Goal: Transaction & Acquisition: Download file/media

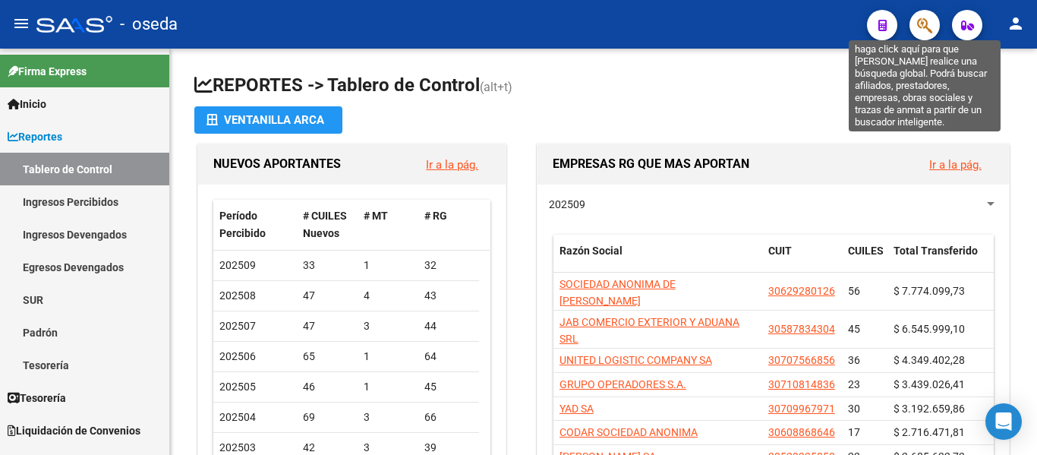
click at [919, 31] on icon "button" at bounding box center [924, 25] width 15 height 17
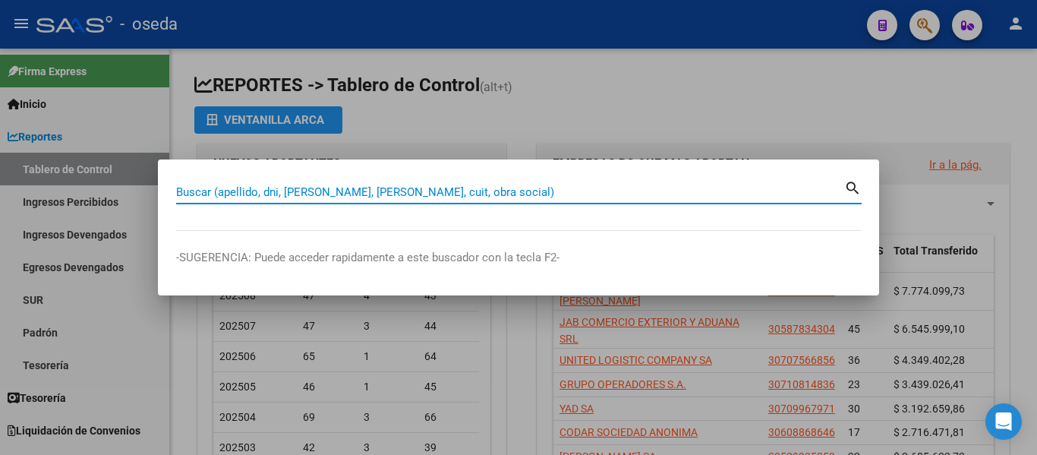
paste input "27384579057"
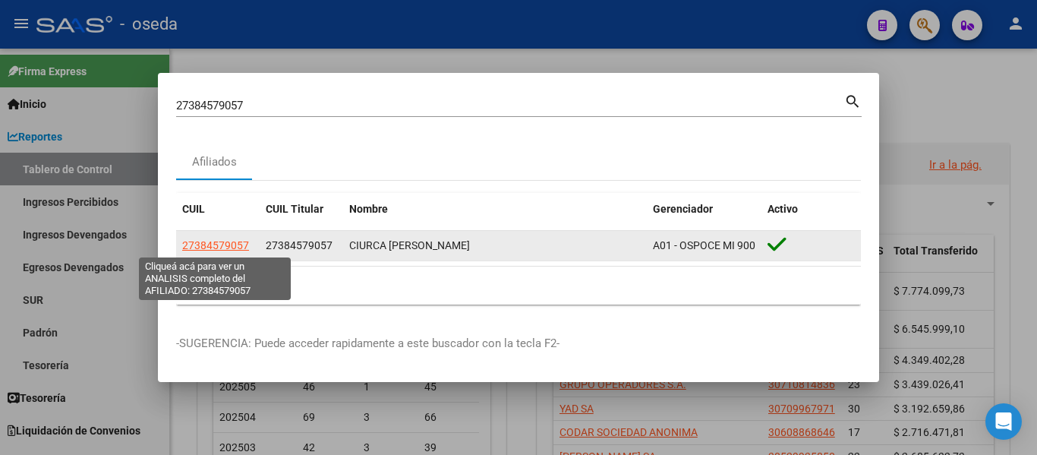
click at [217, 250] on span "27384579057" at bounding box center [215, 245] width 67 height 12
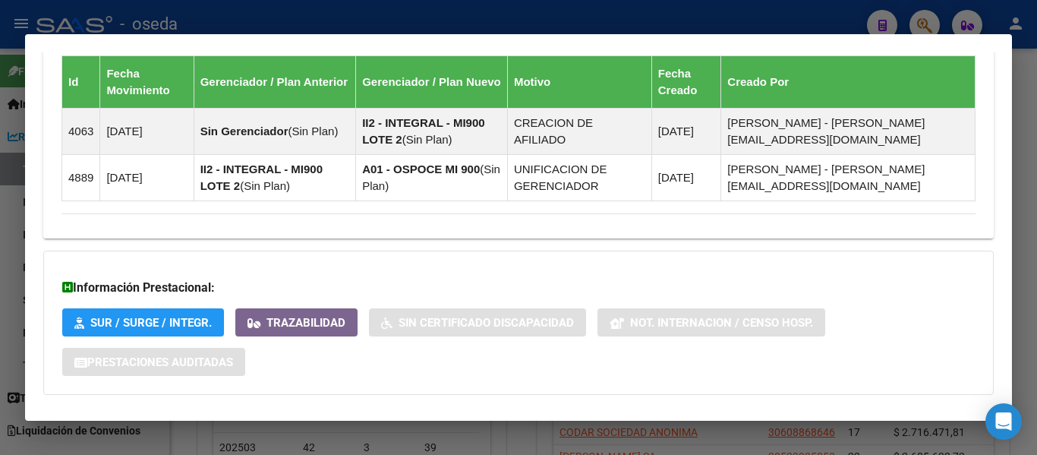
scroll to position [988, 0]
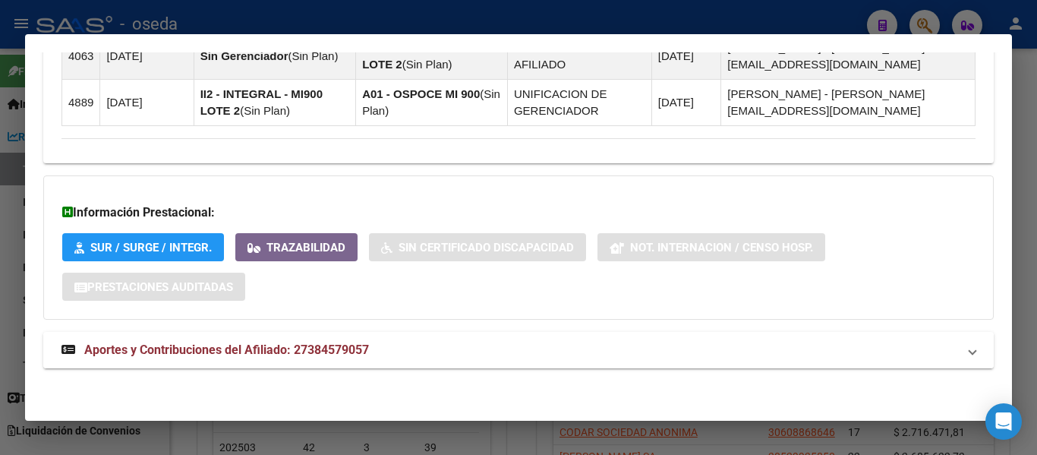
drag, startPoint x: 347, startPoint y: 344, endPoint x: 360, endPoint y: 339, distance: 13.7
click at [347, 344] on span "Aportes y Contribuciones del Afiliado: 27384579057" at bounding box center [226, 349] width 285 height 14
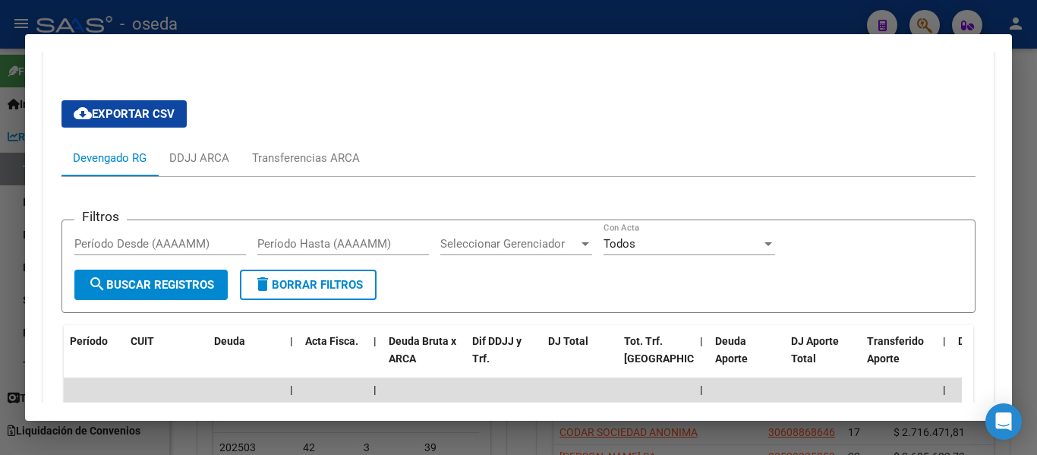
scroll to position [1381, 0]
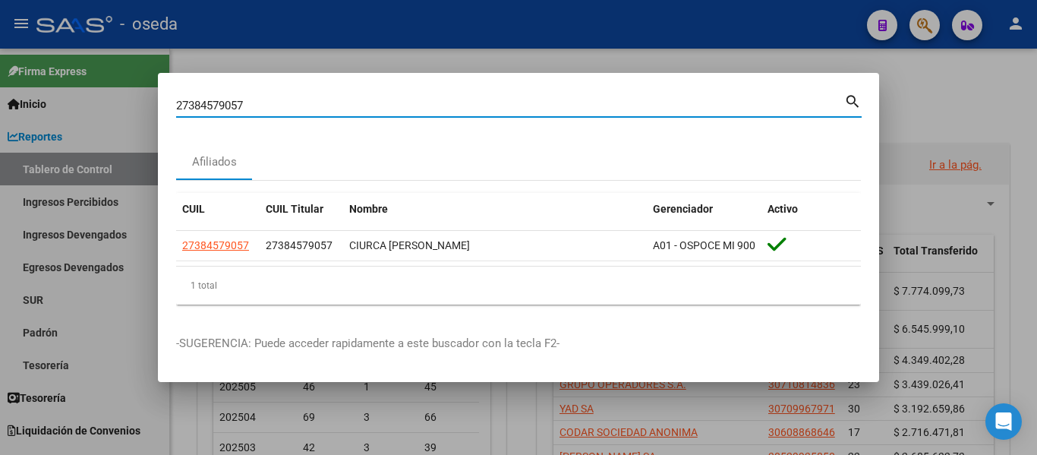
drag, startPoint x: 279, startPoint y: 98, endPoint x: 0, endPoint y: 16, distance: 291.1
click at [0, 27] on div "27384579057 Buscar (apellido, dni, cuil, nro traspaso, cuit, obra social) searc…" at bounding box center [518, 227] width 1037 height 455
paste input "56819700"
type input "27356819700"
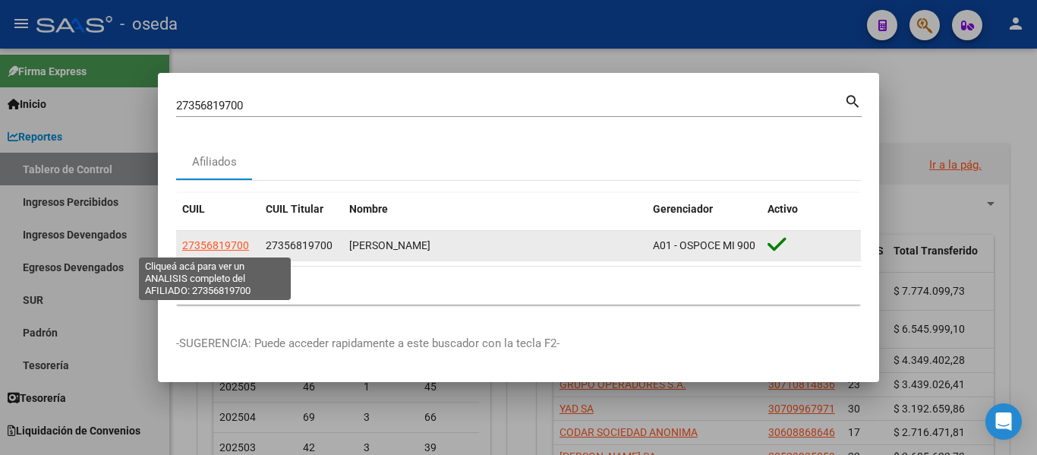
click at [206, 250] on span "27356819700" at bounding box center [215, 245] width 67 height 12
type textarea "27356819700"
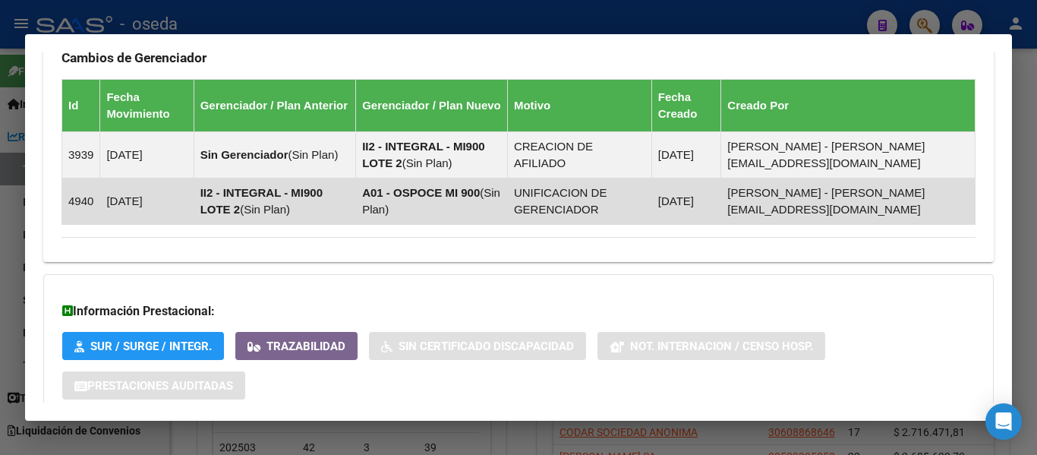
scroll to position [1085, 0]
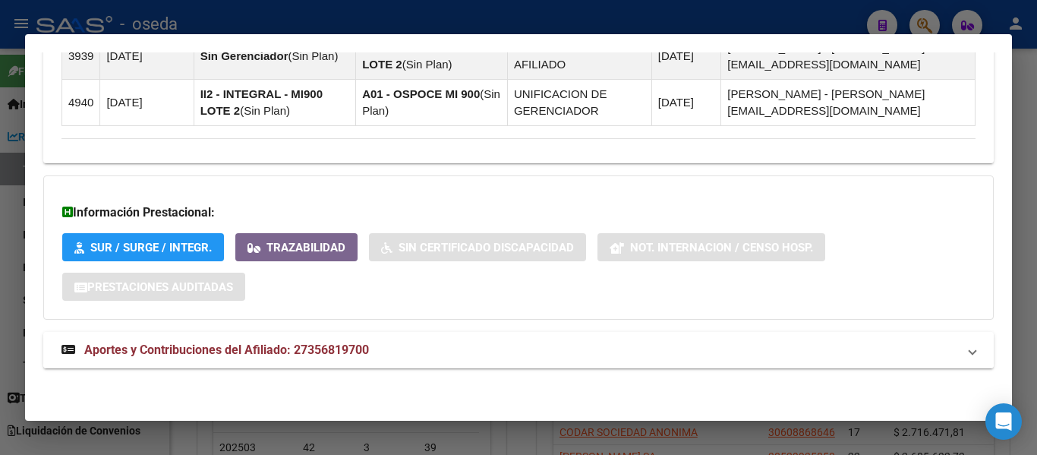
click at [308, 343] on span "Aportes y Contribuciones del Afiliado: 27356819700" at bounding box center [226, 349] width 285 height 14
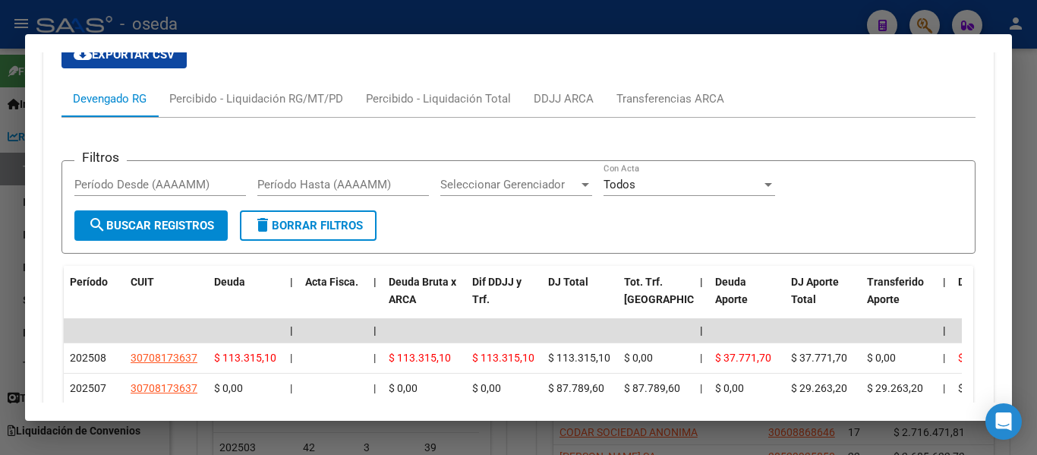
scroll to position [1477, 0]
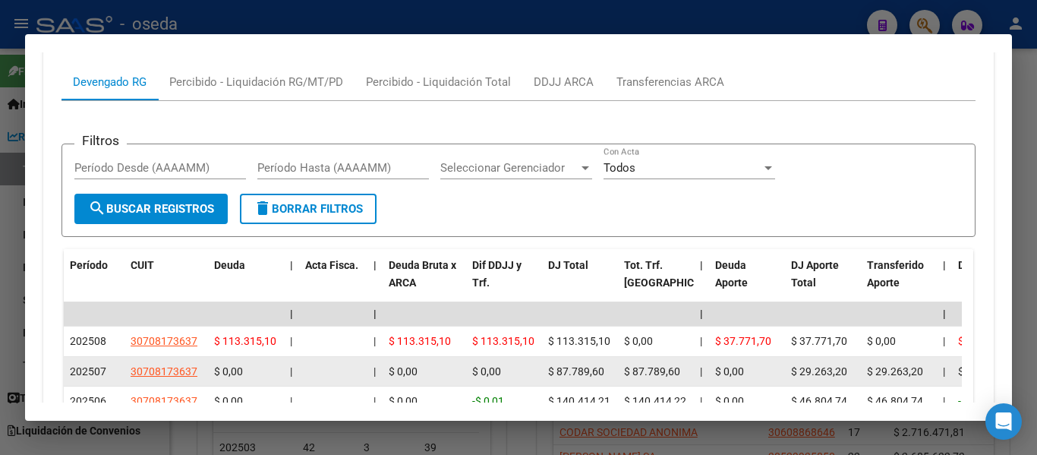
drag, startPoint x: 553, startPoint y: 369, endPoint x: 606, endPoint y: 367, distance: 53.1
click at [606, 367] on div "$ 87.789,60" at bounding box center [580, 371] width 64 height 17
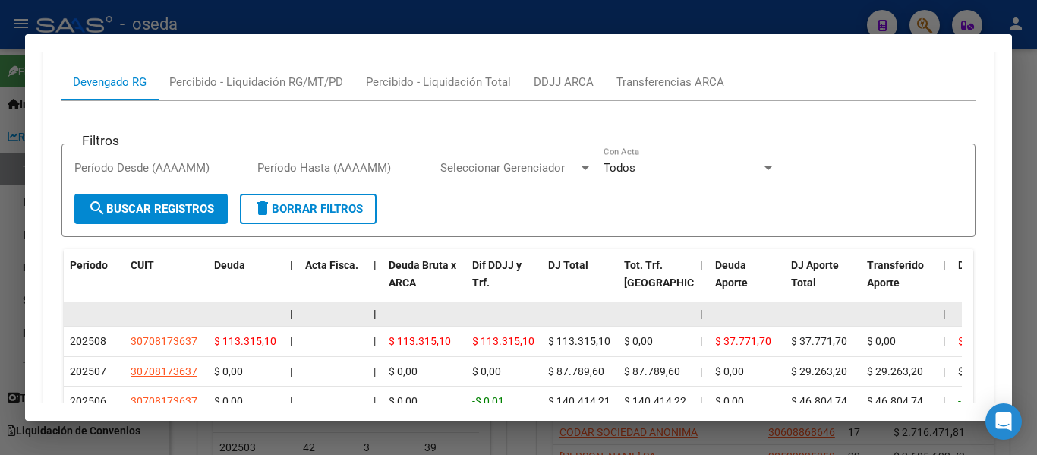
copy span "87.789,60"
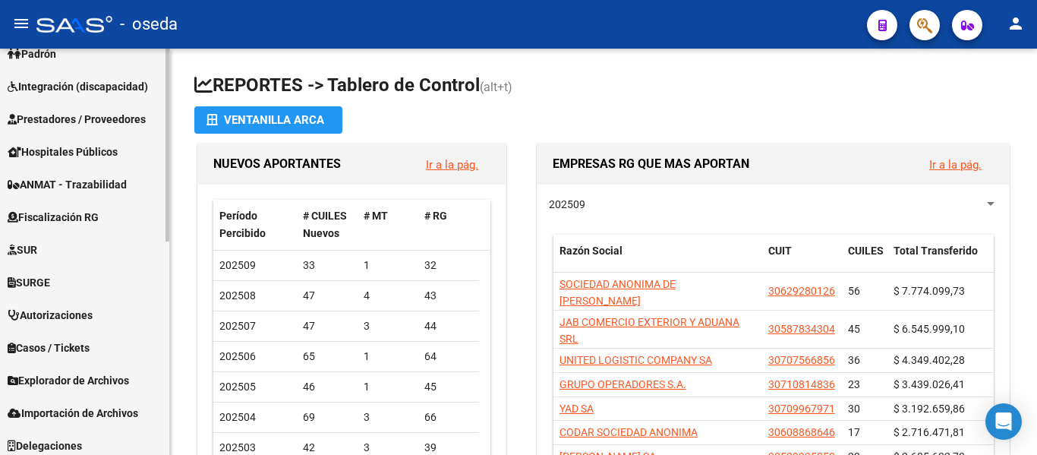
scroll to position [449, 0]
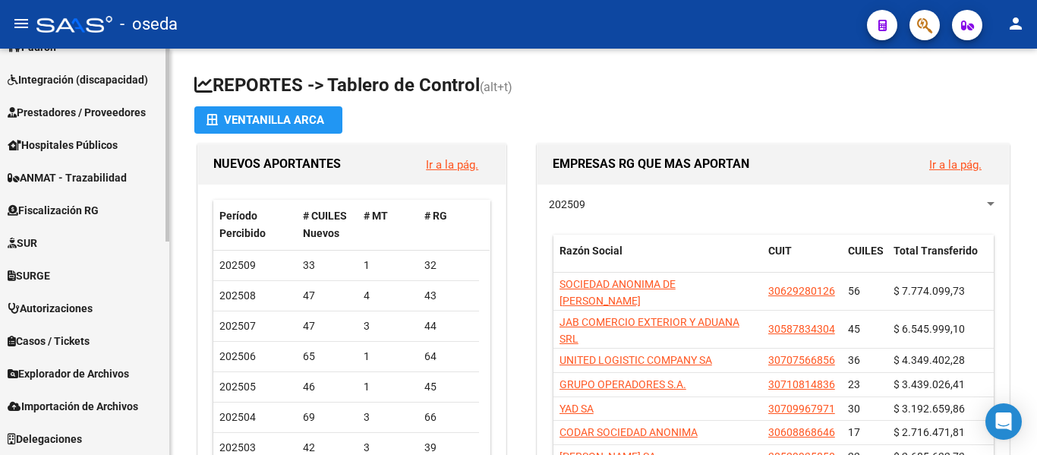
click at [61, 373] on span "Explorador de Archivos" at bounding box center [68, 373] width 121 height 17
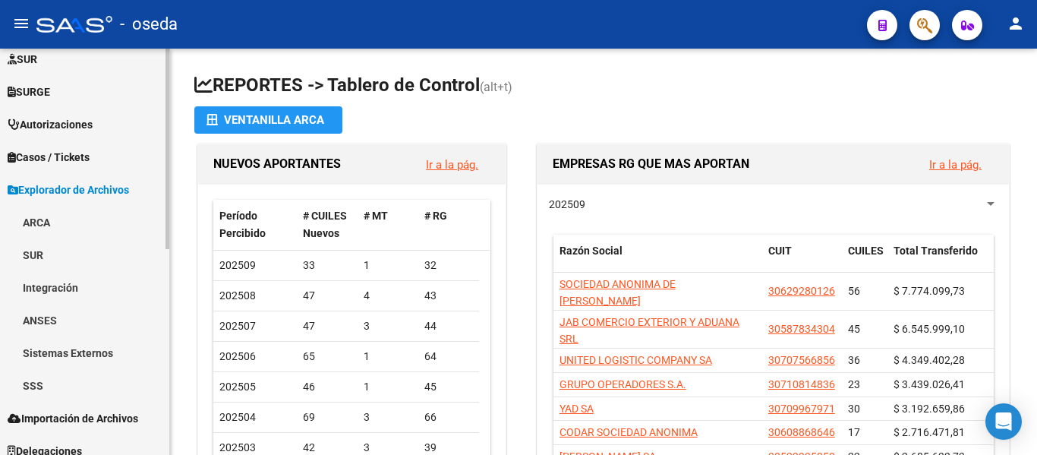
scroll to position [416, 0]
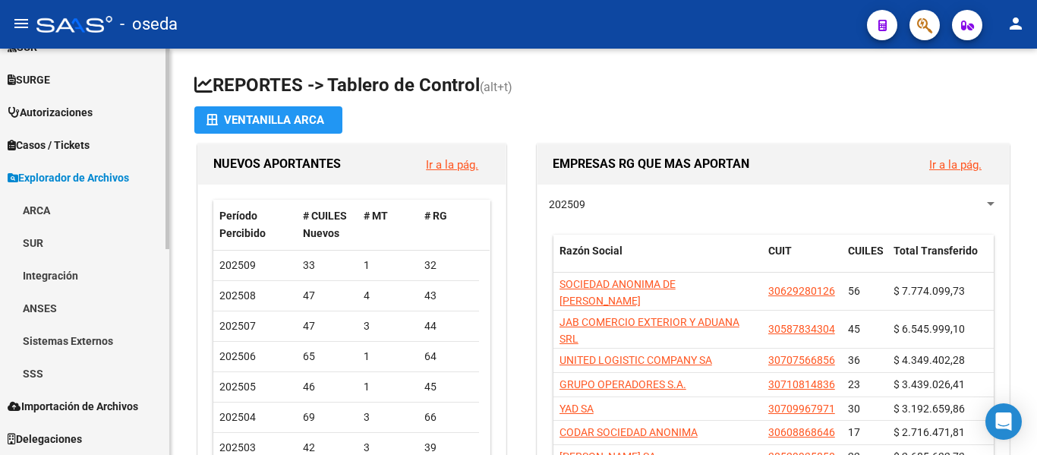
click at [61, 382] on link "SSS" at bounding box center [84, 373] width 169 height 33
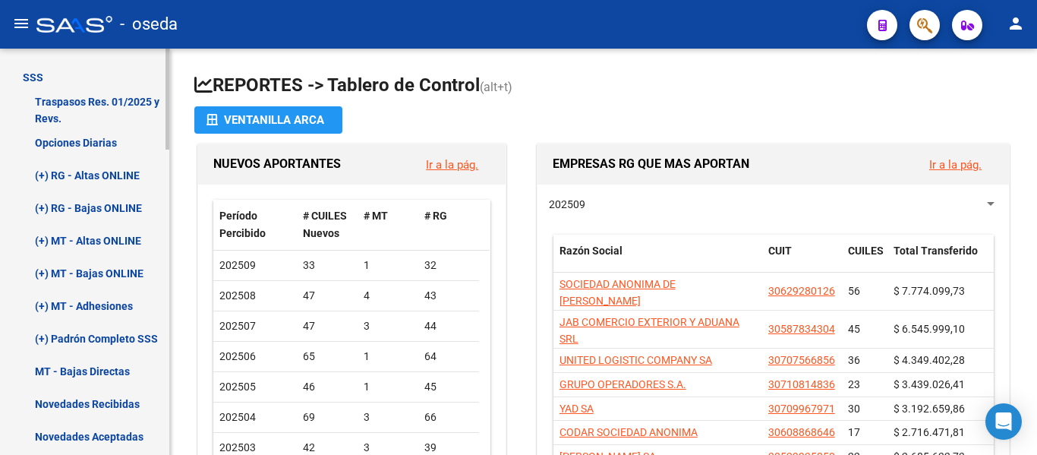
scroll to position [720, 0]
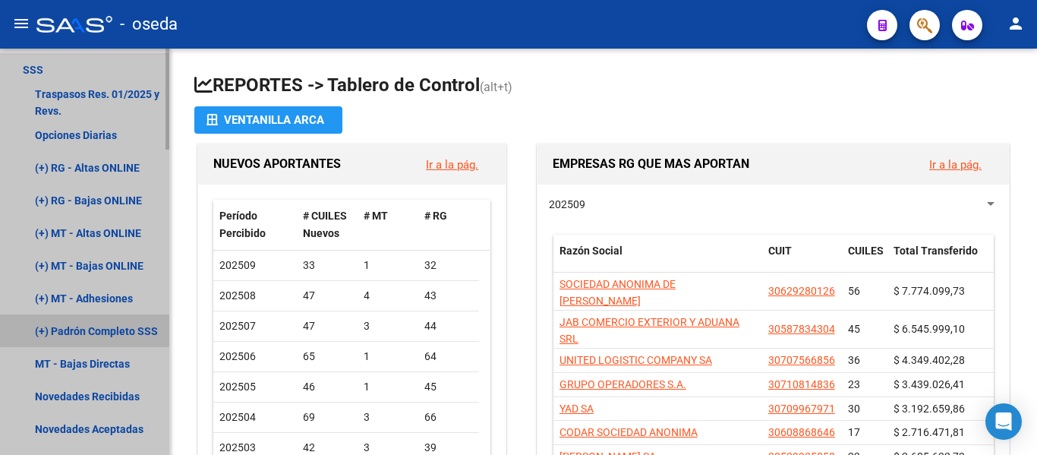
click at [89, 328] on link "(+) Padrón Completo SSS" at bounding box center [84, 330] width 169 height 33
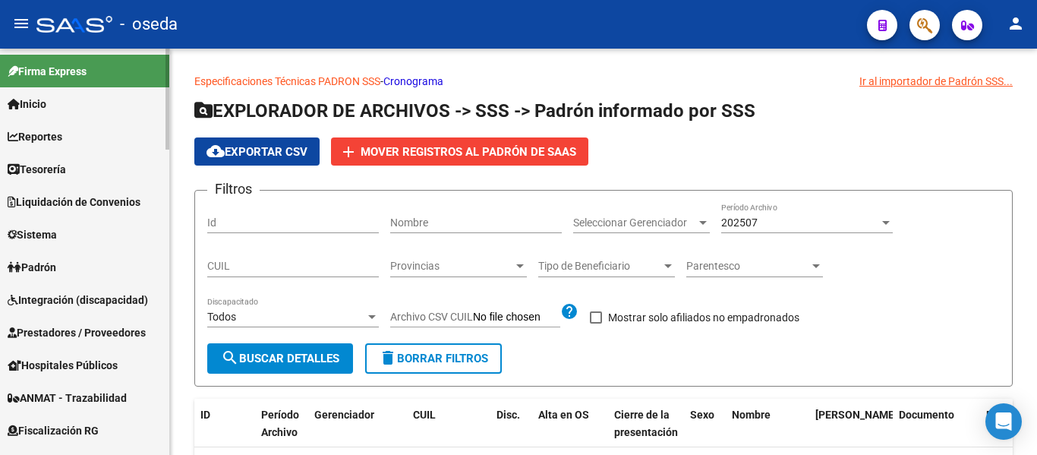
click at [175, 48] on div "menu - oseda person Firma Express Inicio Calendario SSS Instructivos Contacto O…" at bounding box center [518, 227] width 1037 height 455
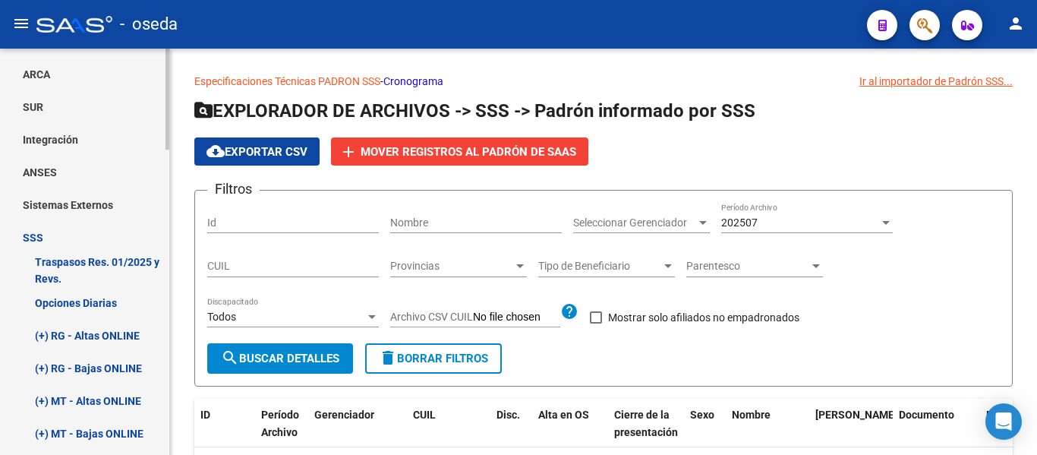
scroll to position [321, 0]
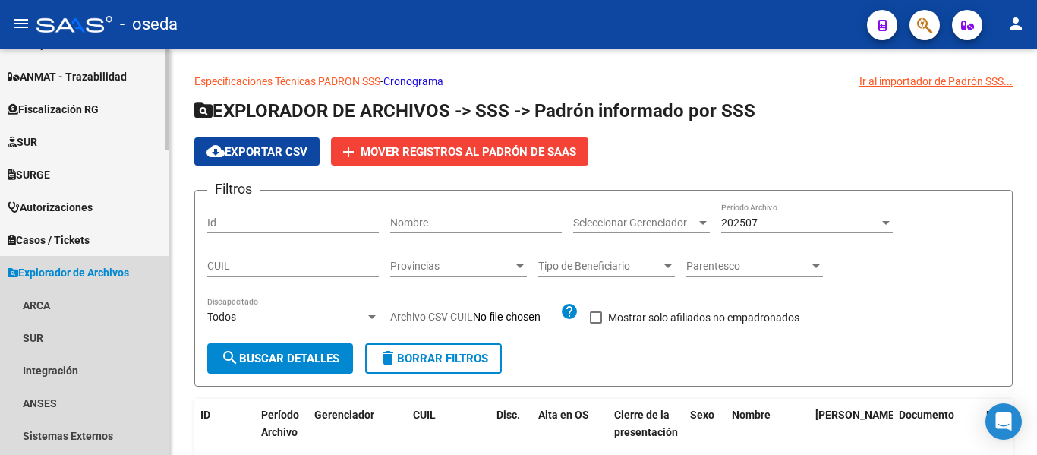
click at [14, 269] on icon at bounding box center [13, 272] width 11 height 11
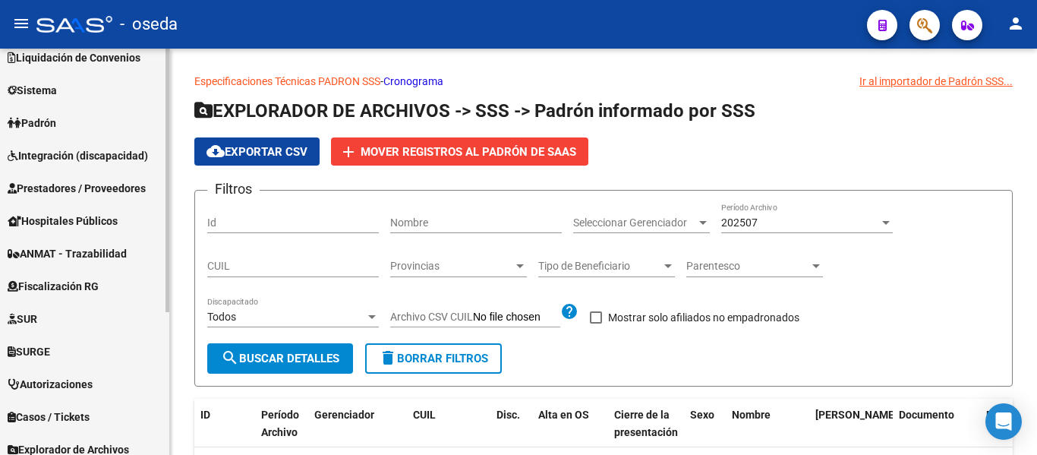
scroll to position [68, 0]
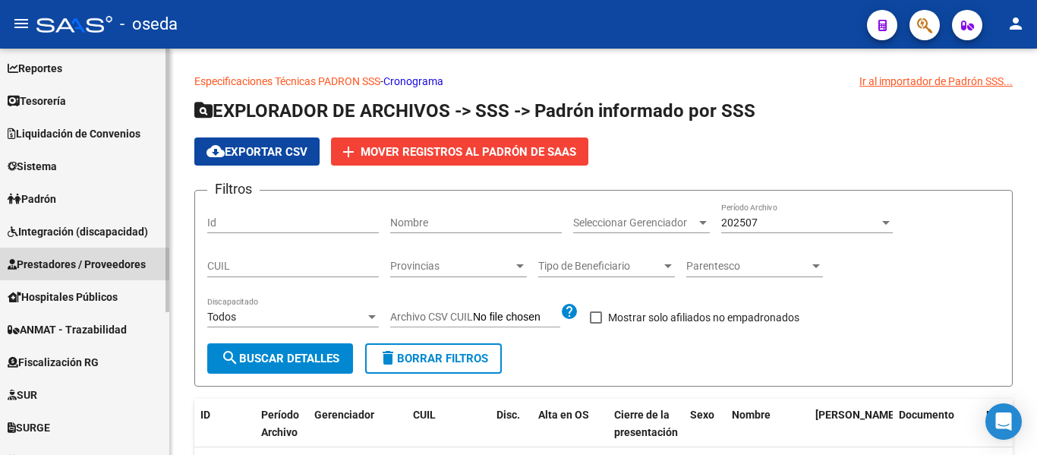
click at [41, 256] on span "Prestadores / Proveedores" at bounding box center [77, 264] width 138 height 17
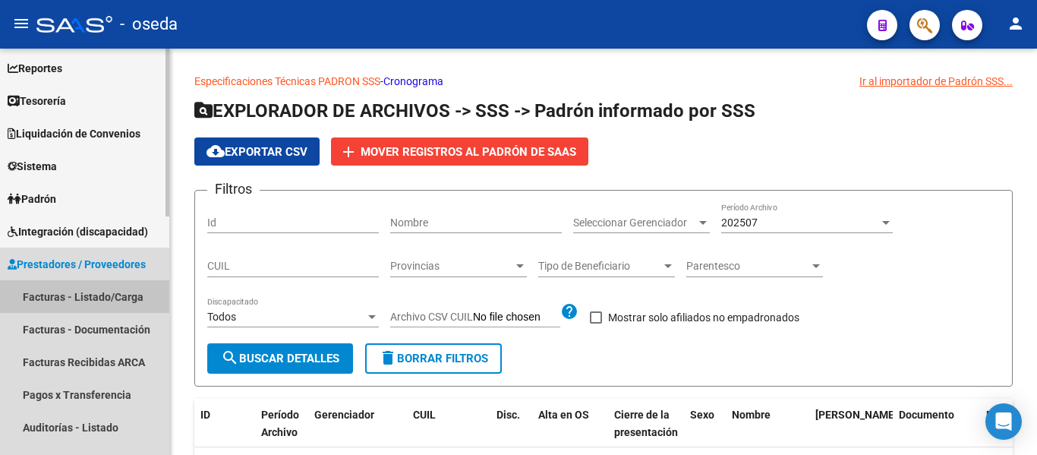
click at [55, 291] on link "Facturas - Listado/Carga" at bounding box center [84, 296] width 169 height 33
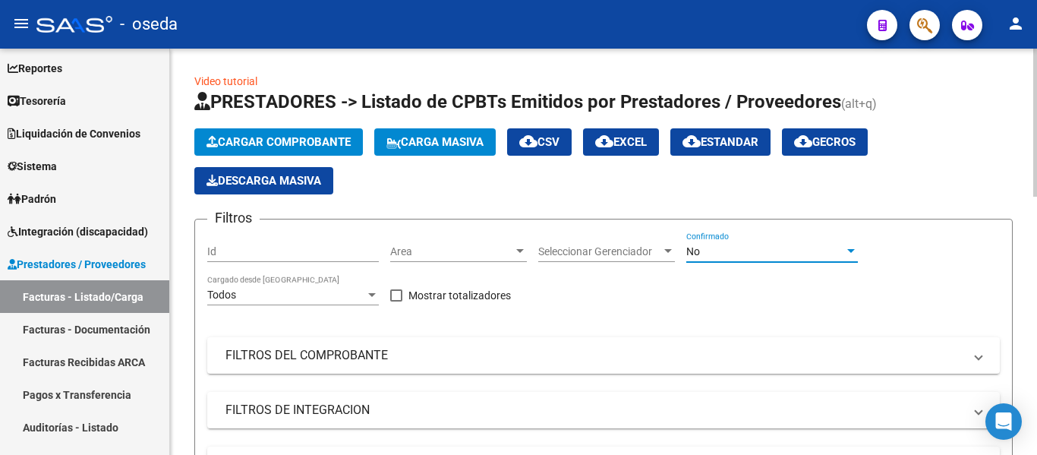
click at [690, 248] on span "No" at bounding box center [693, 251] width 14 height 12
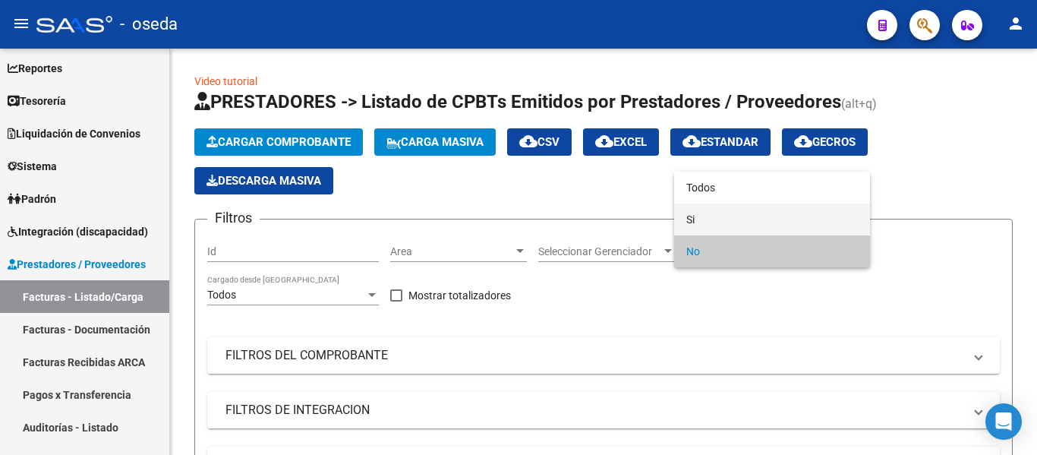
click at [711, 217] on span "Si" at bounding box center [772, 219] width 172 height 32
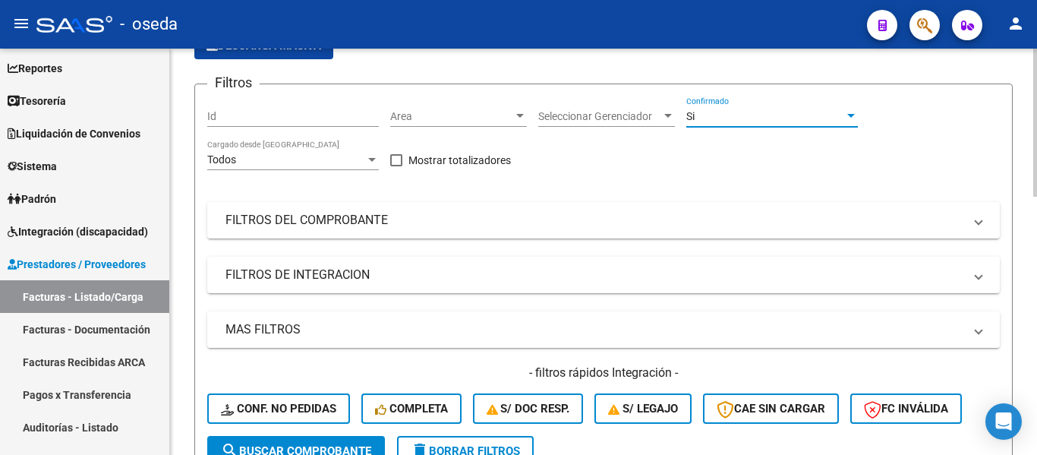
scroll to position [152, 0]
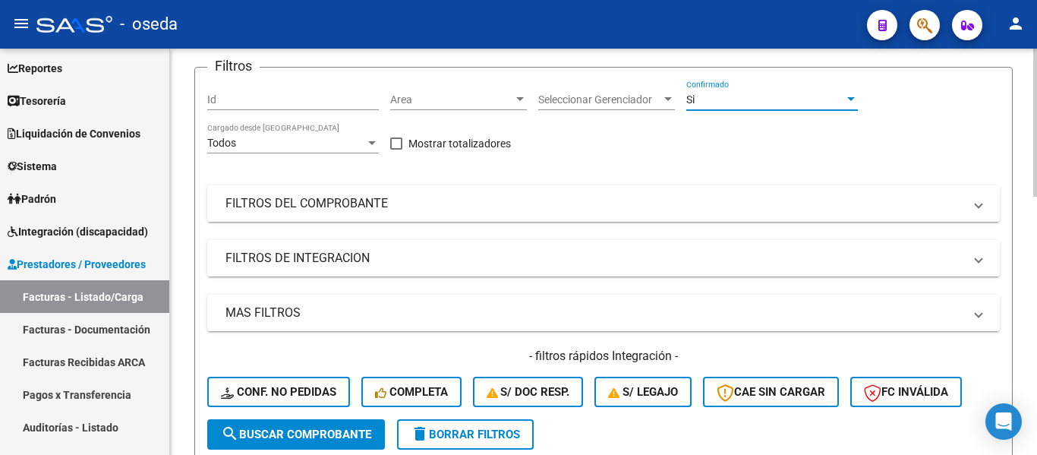
click at [412, 312] on mat-panel-title "MAS FILTROS" at bounding box center [594, 312] width 738 height 17
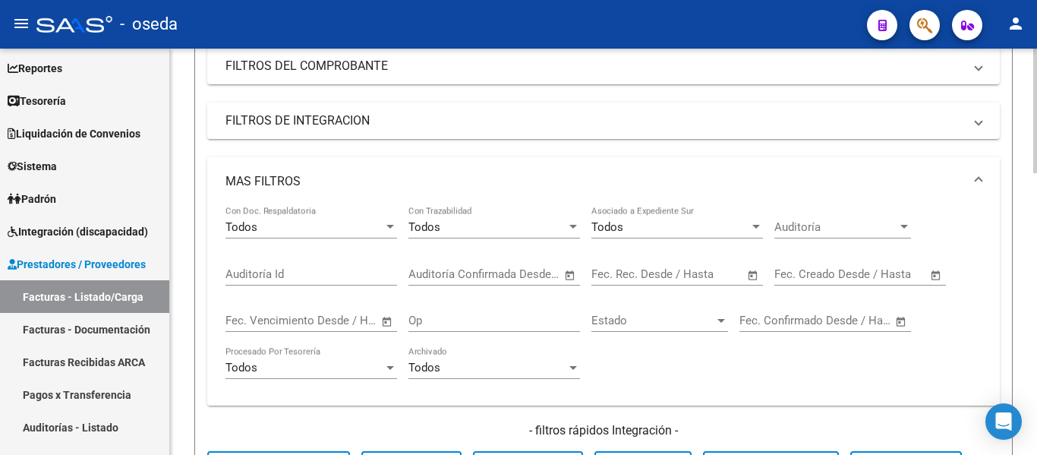
scroll to position [304, 0]
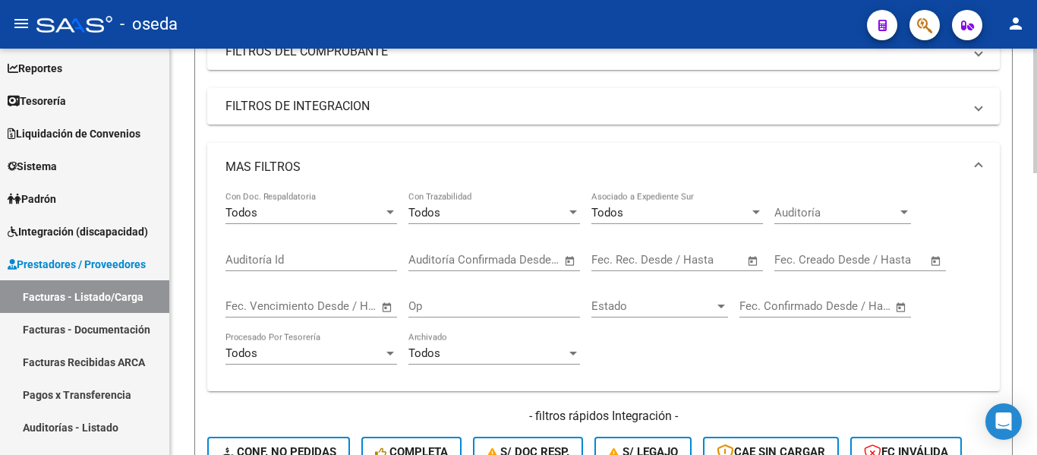
click at [896, 307] on span "Open calendar" at bounding box center [901, 307] width 36 height 36
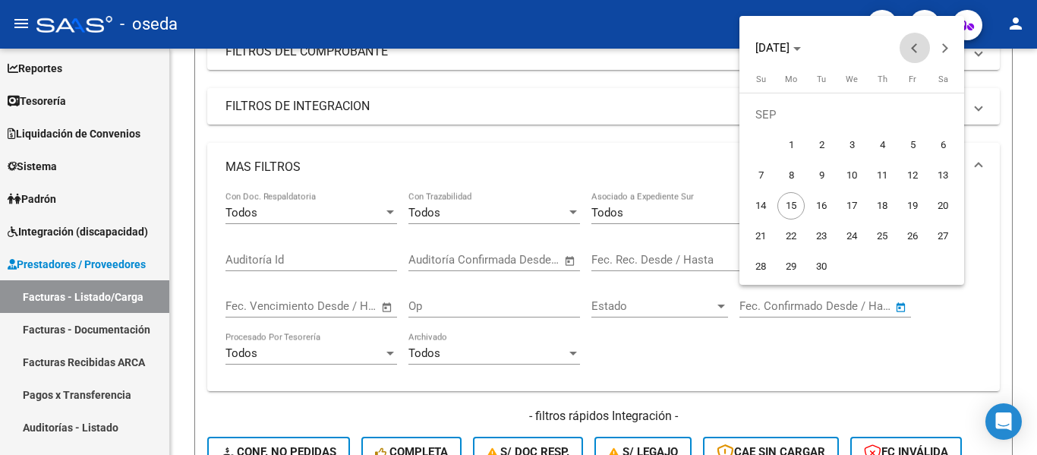
click at [915, 49] on button "Previous month" at bounding box center [914, 48] width 30 height 30
click at [940, 46] on button "Next month" at bounding box center [945, 48] width 30 height 30
click at [821, 143] on span "1" at bounding box center [821, 144] width 27 height 27
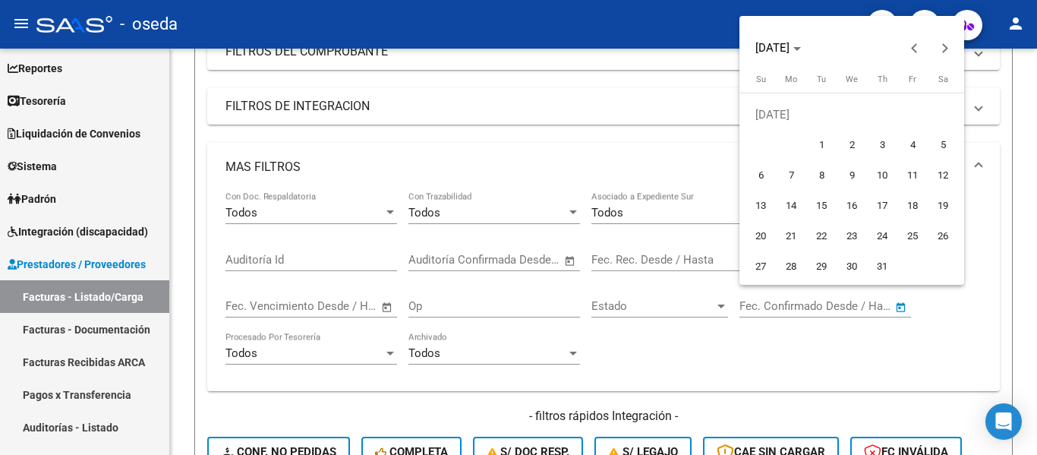
type input "[DATE]"
click at [949, 46] on span "Next month" at bounding box center [945, 48] width 30 height 30
click at [946, 46] on button "Next month" at bounding box center [945, 48] width 30 height 30
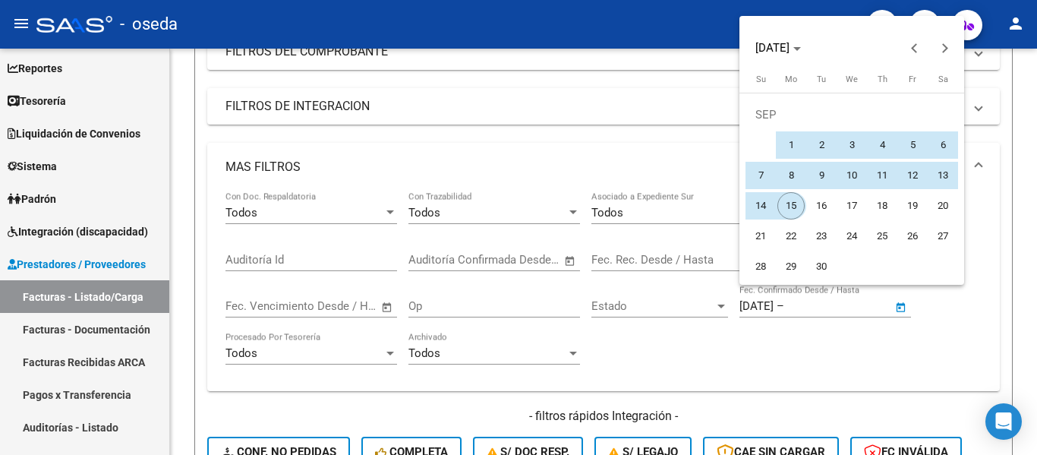
click at [790, 195] on span "15" at bounding box center [790, 205] width 27 height 27
type input "[DATE]"
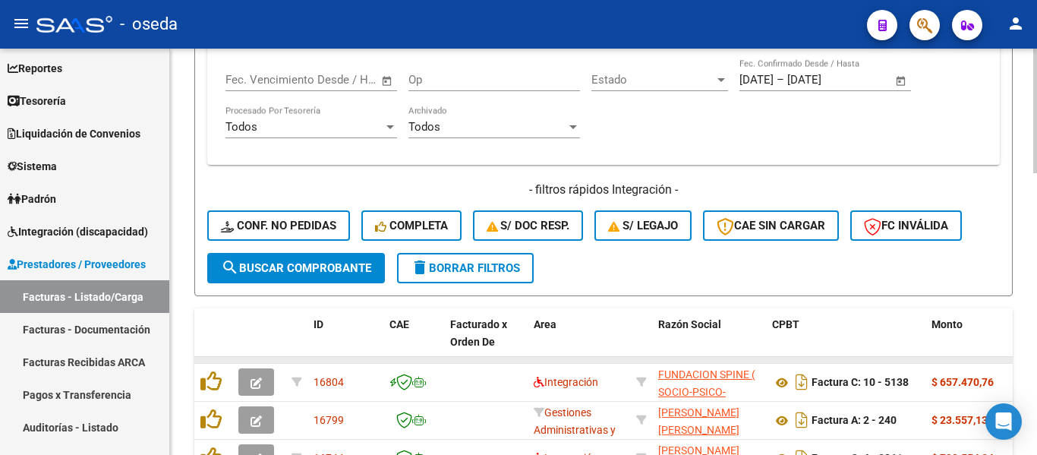
scroll to position [531, 0]
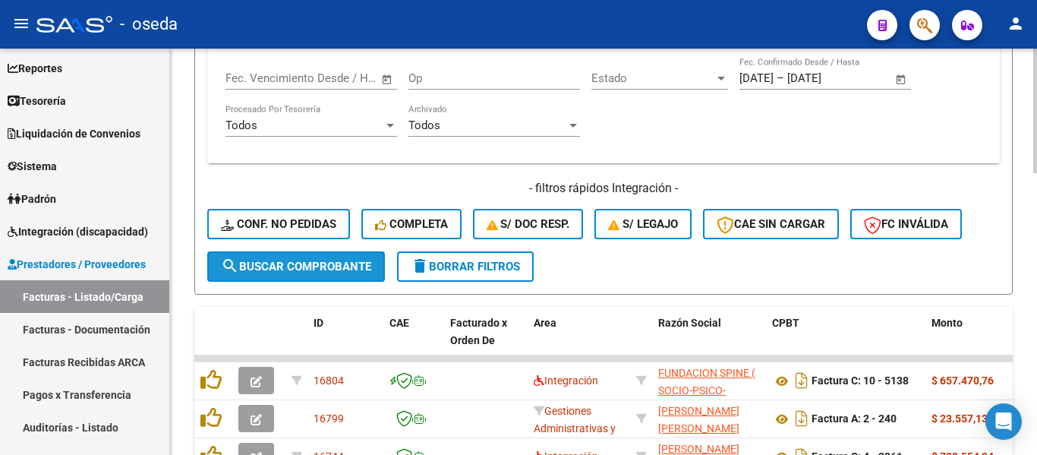
click at [292, 264] on span "search Buscar Comprobante" at bounding box center [296, 267] width 150 height 14
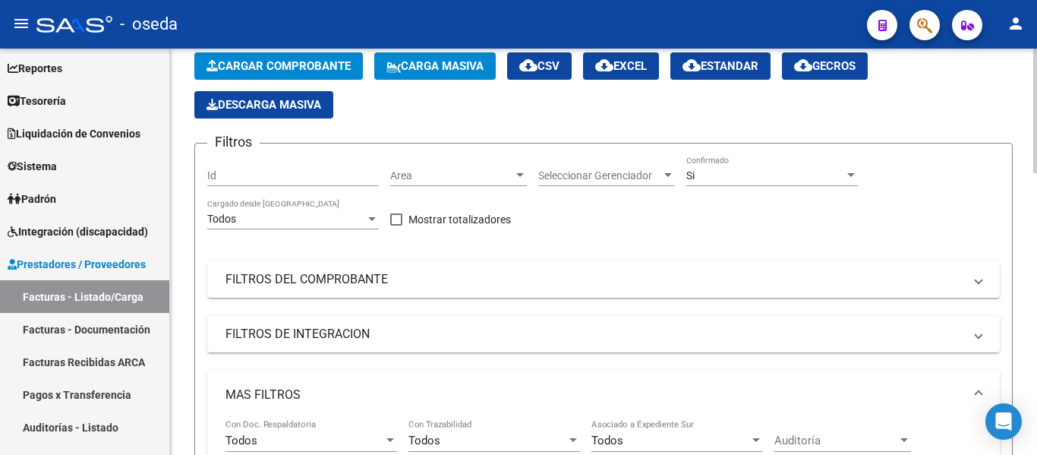
scroll to position [0, 0]
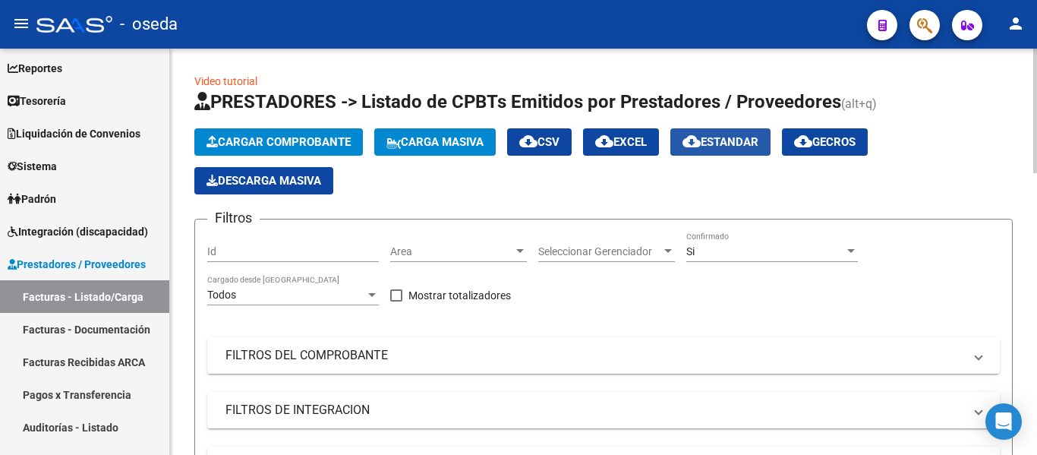
click at [738, 142] on span "cloud_download Estandar" at bounding box center [720, 142] width 76 height 14
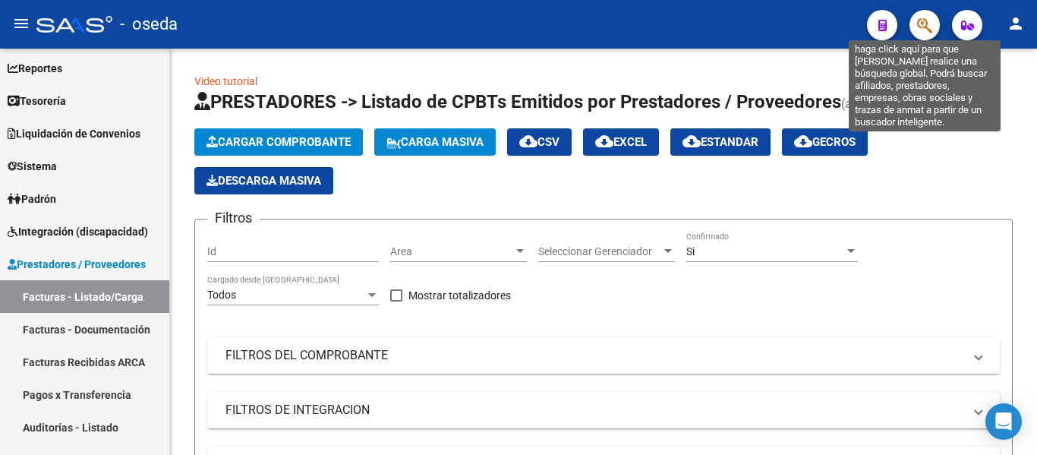
click at [919, 20] on icon "button" at bounding box center [924, 25] width 15 height 17
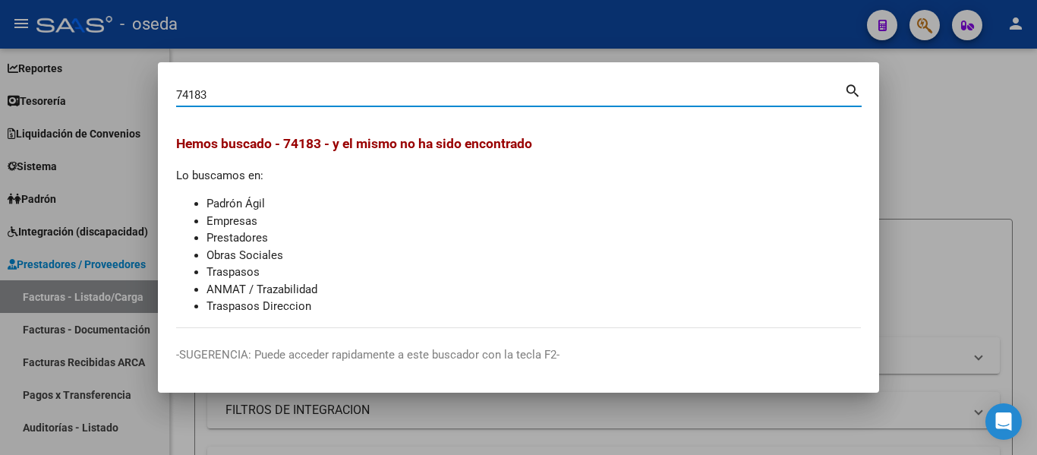
drag, startPoint x: 259, startPoint y: 100, endPoint x: 101, endPoint y: 79, distance: 159.3
click at [101, 79] on div "74183 Buscar (apellido, dni, cuil, nro traspaso, cuit, obra social) search Hemo…" at bounding box center [518, 227] width 1037 height 455
type input "MEDICAL"
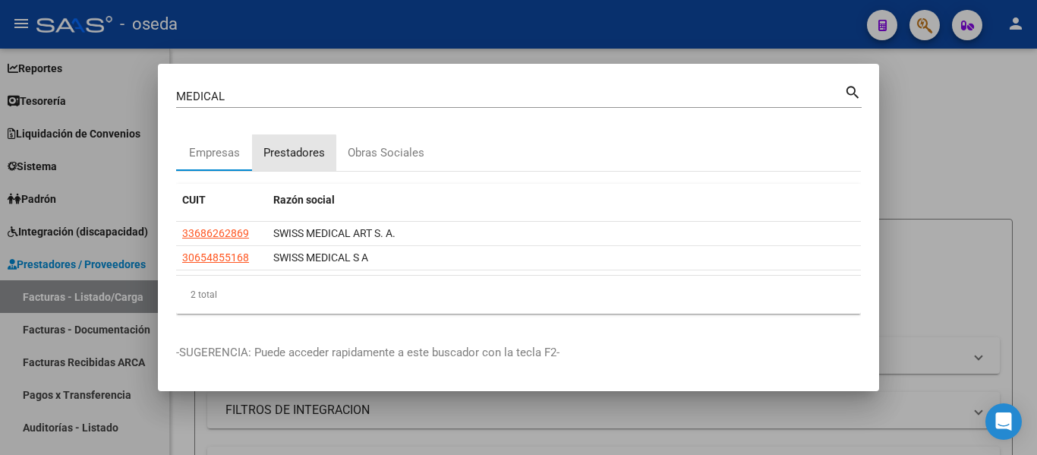
click at [290, 158] on div "Prestadores" at bounding box center [293, 152] width 61 height 17
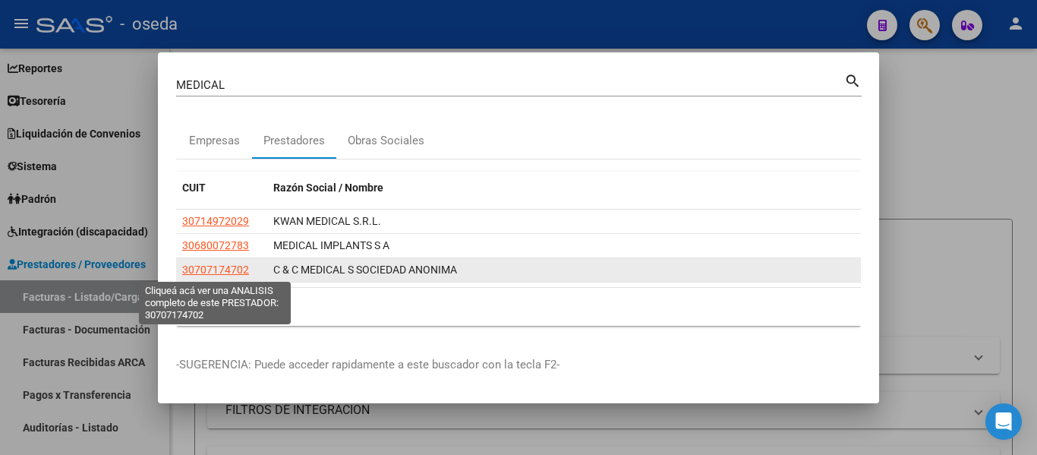
click at [210, 273] on span "30707174702" at bounding box center [215, 269] width 67 height 12
type textarea "30707174702"
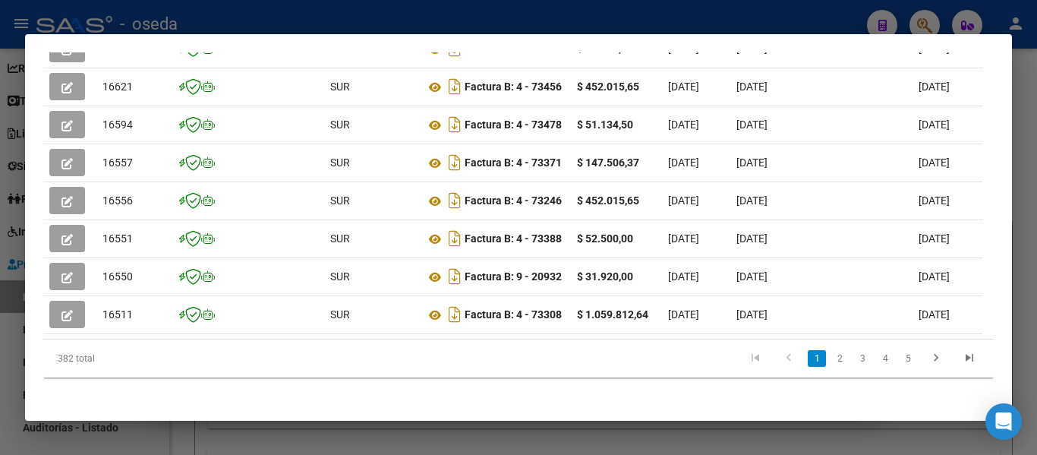
scroll to position [250, 0]
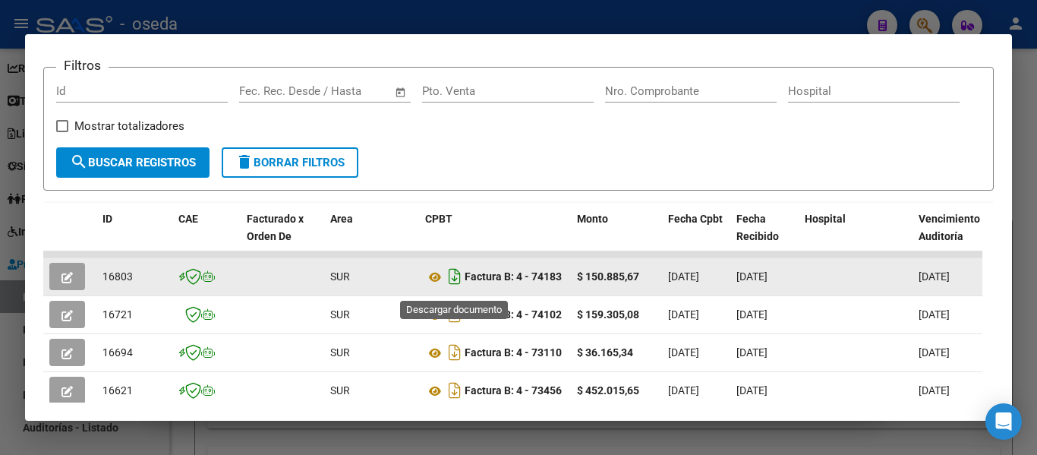
click at [453, 282] on icon "Descargar documento" at bounding box center [455, 276] width 20 height 24
